Goal: Browse casually

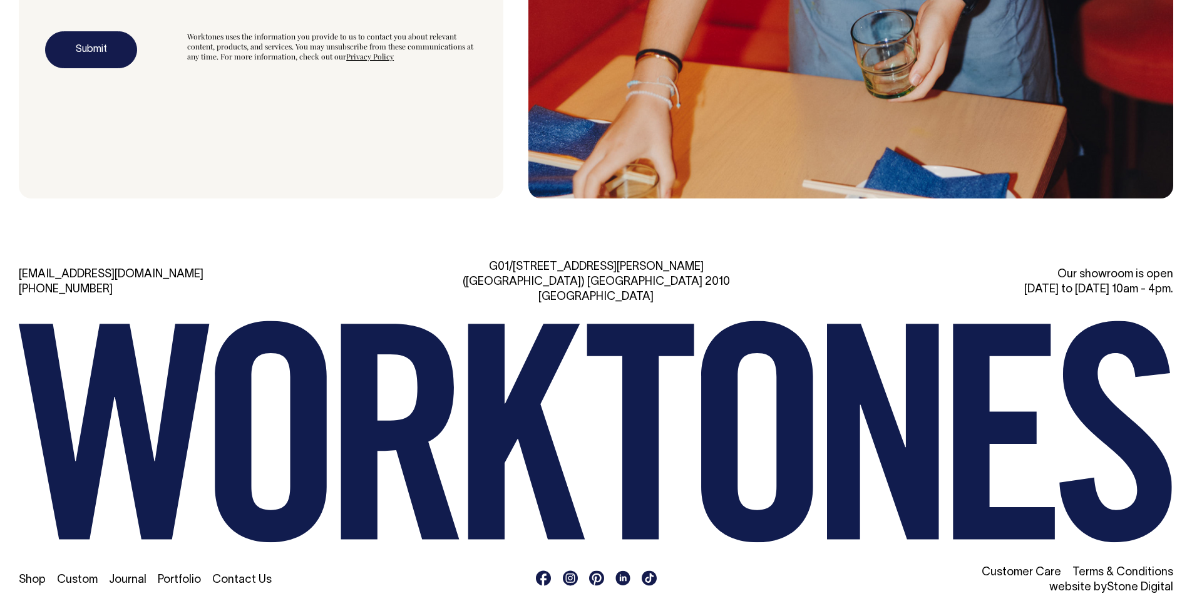
scroll to position [4245, 0]
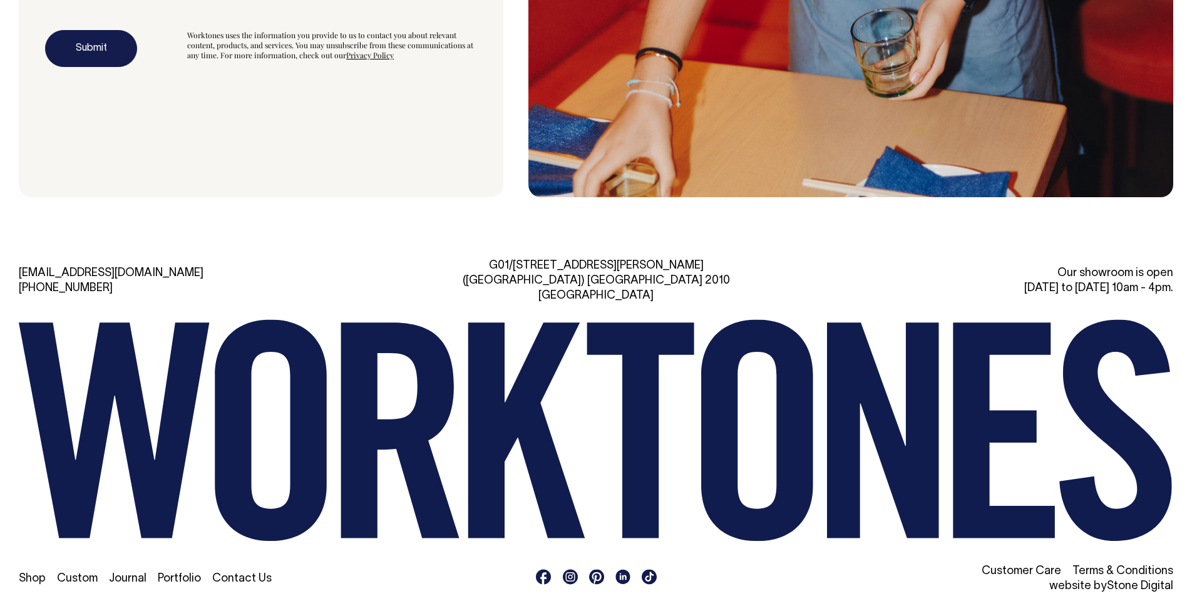
click at [30, 574] on link "Shop" at bounding box center [32, 579] width 27 height 11
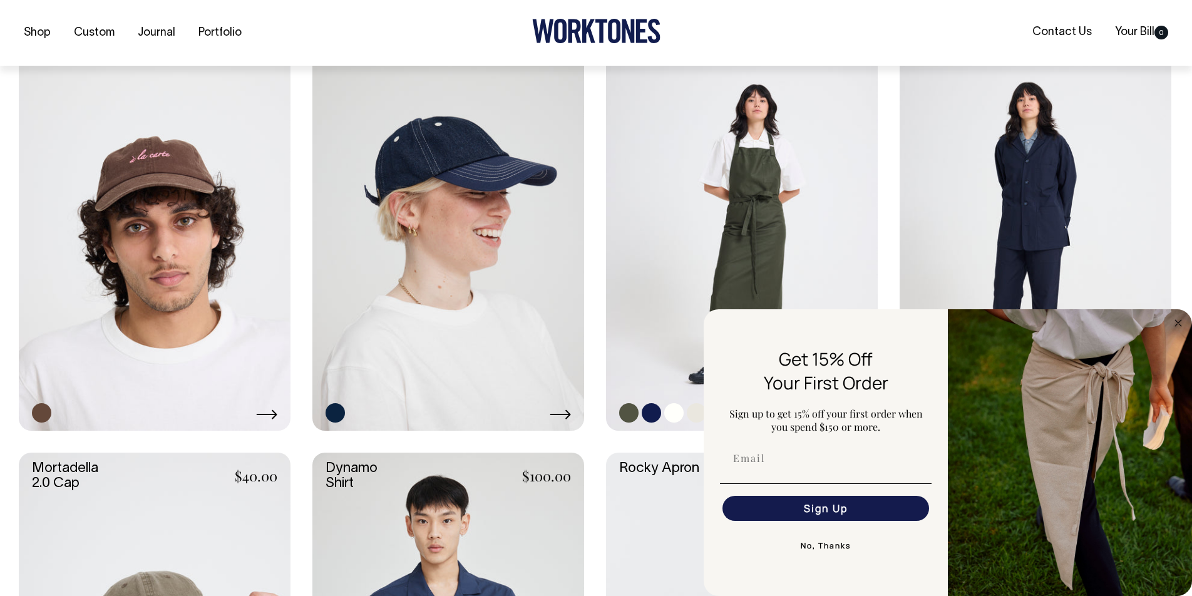
scroll to position [777, 0]
click at [1175, 323] on circle "Close dialog" at bounding box center [1179, 323] width 14 height 14
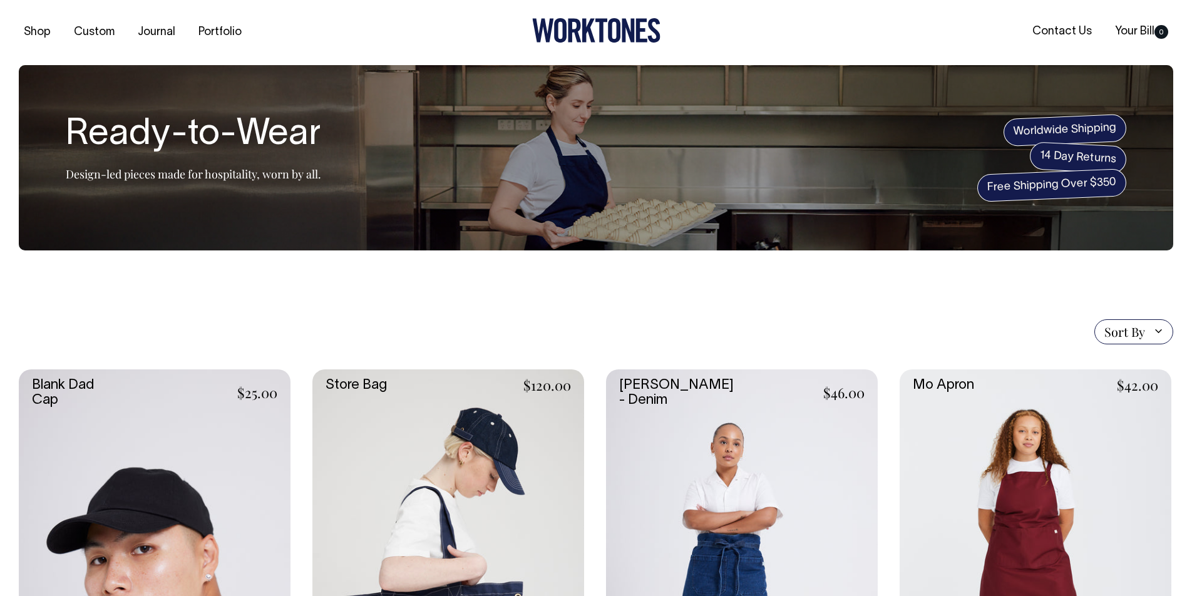
scroll to position [0, 0]
click at [218, 33] on link "Portfolio" at bounding box center [220, 33] width 53 height 21
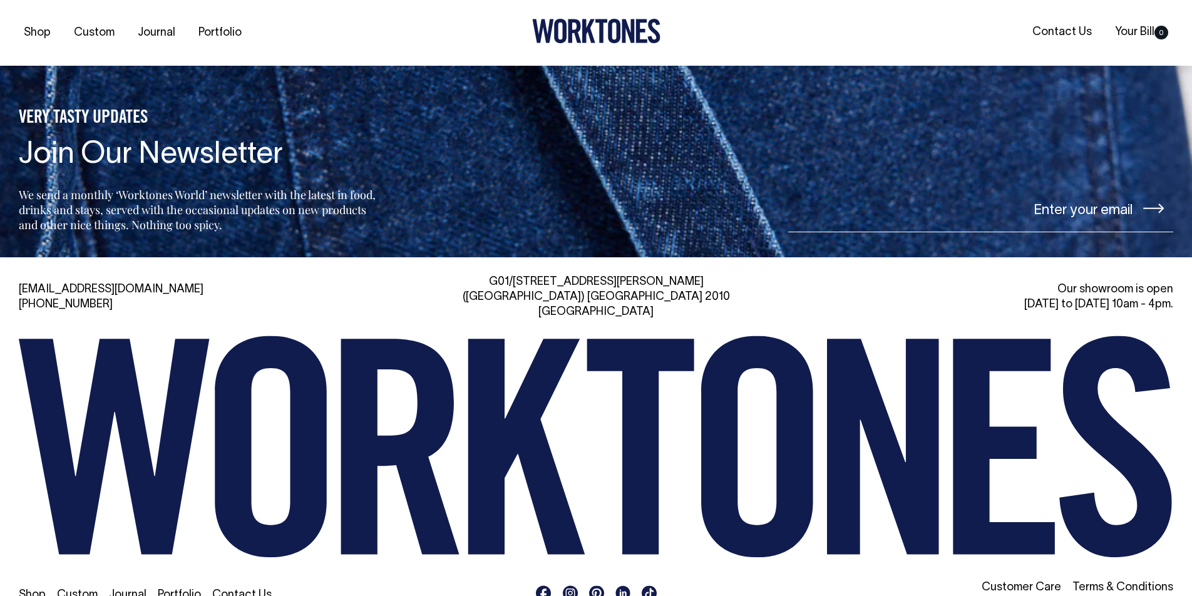
scroll to position [1700, 0]
